Goal: Task Accomplishment & Management: Complete application form

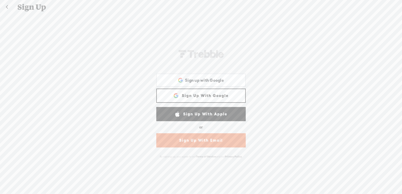
click at [210, 142] on link "Sign Up With Email" at bounding box center [201, 141] width 90 height 14
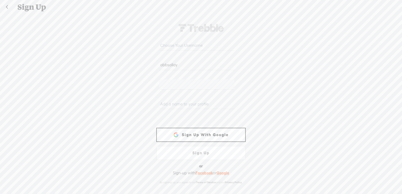
type input "[EMAIL_ADDRESS][DOMAIN_NAME]"
click at [192, 101] on input "text" at bounding box center [196, 104] width 75 height 10
type input "A"
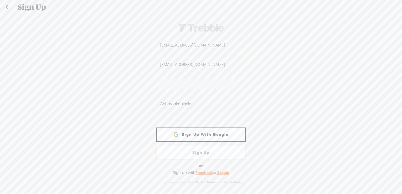
type input "Abbassalmalayla"
click at [208, 66] on input "abbsallay@gmail.com" at bounding box center [196, 65] width 75 height 10
type input "a"
click at [203, 45] on input "abbsallay@gmail.com" at bounding box center [196, 45] width 75 height 10
type input "a"
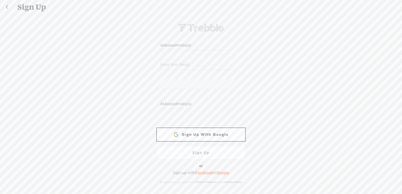
type input "abbassalmalayla"
click at [177, 66] on input "email" at bounding box center [196, 65] width 75 height 10
type input "abbsallay@gmail.com"
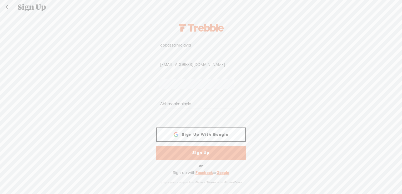
click at [205, 154] on link "Sign Up" at bounding box center [201, 153] width 90 height 14
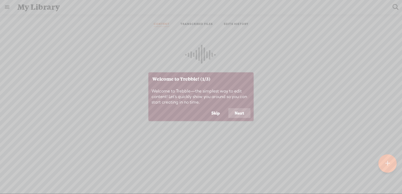
click at [239, 114] on button "Next" at bounding box center [240, 113] width 22 height 10
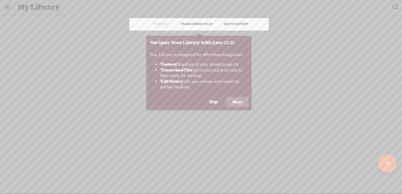
click at [240, 103] on button "Next" at bounding box center [237, 102] width 22 height 10
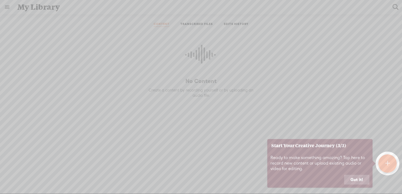
click at [356, 182] on button "Got it!" at bounding box center [356, 180] width 25 height 10
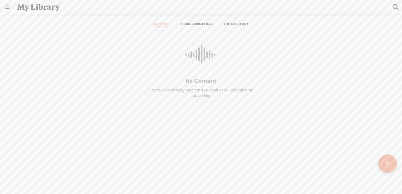
click at [390, 166] on t at bounding box center [388, 164] width 4 height 12
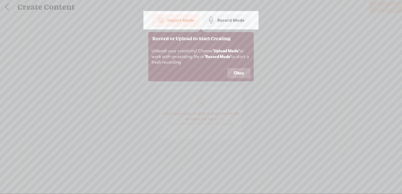
click at [230, 22] on div "Record Mode" at bounding box center [227, 20] width 48 height 13
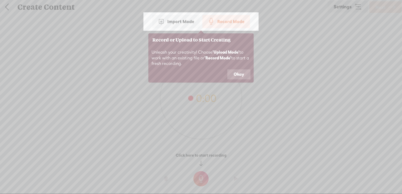
click at [244, 72] on button "Okay" at bounding box center [239, 75] width 23 height 10
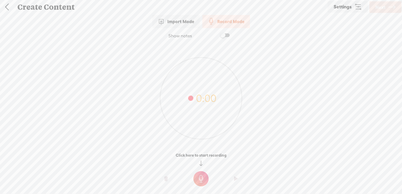
click at [228, 35] on span at bounding box center [224, 35] width 9 height 4
